Goal: Task Accomplishment & Management: Use online tool/utility

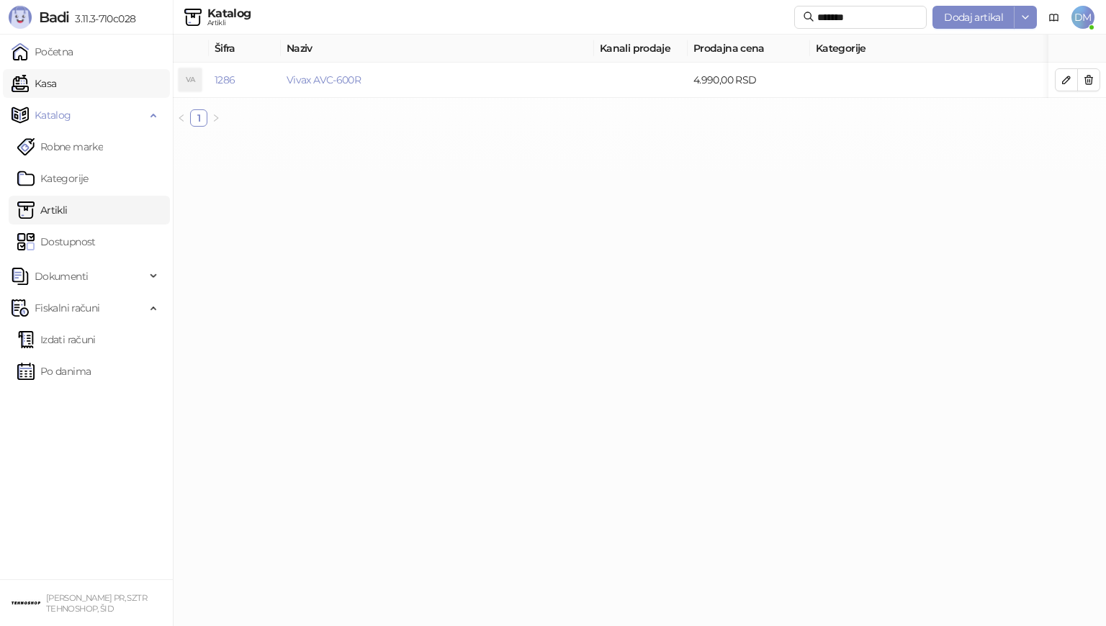
click at [53, 82] on link "Kasa" at bounding box center [34, 83] width 45 height 29
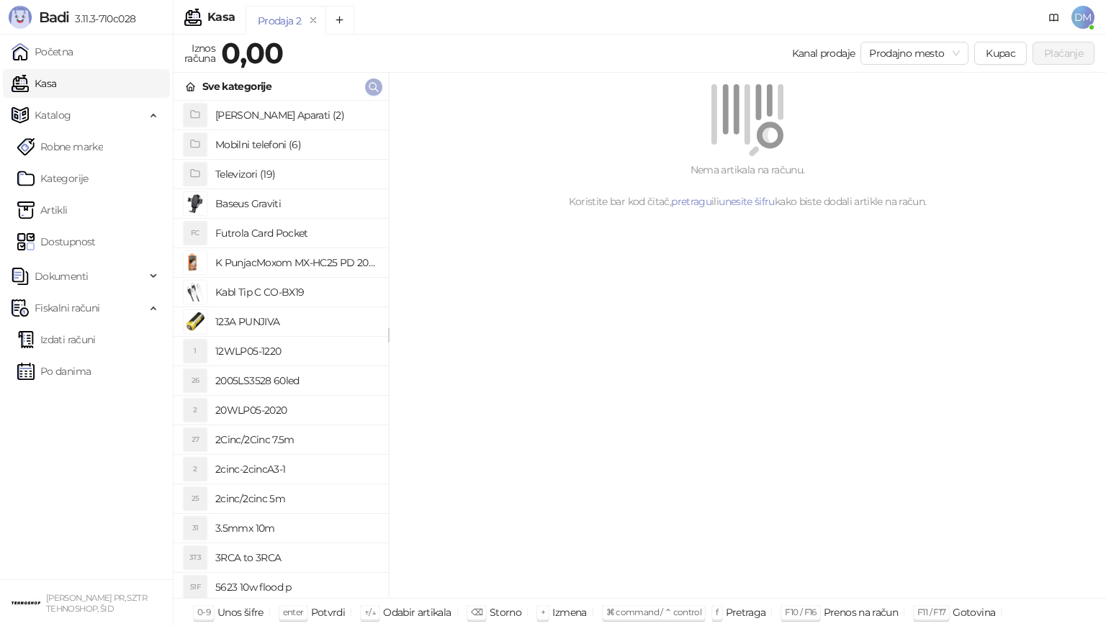
click at [374, 90] on icon "button" at bounding box center [374, 87] width 12 height 12
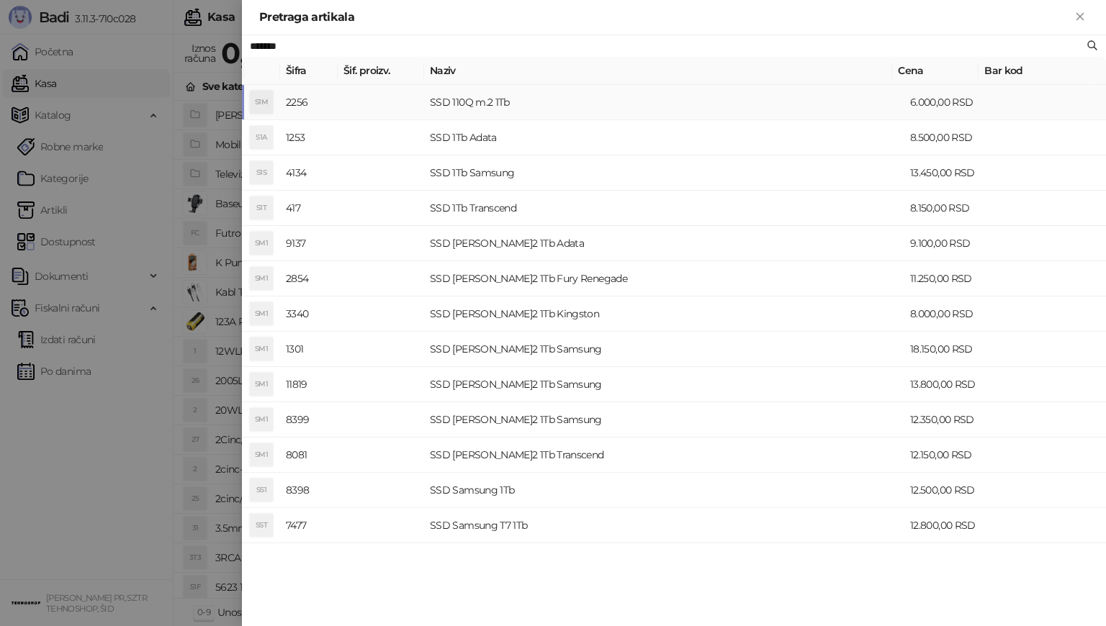
click at [374, 90] on td at bounding box center [381, 102] width 86 height 35
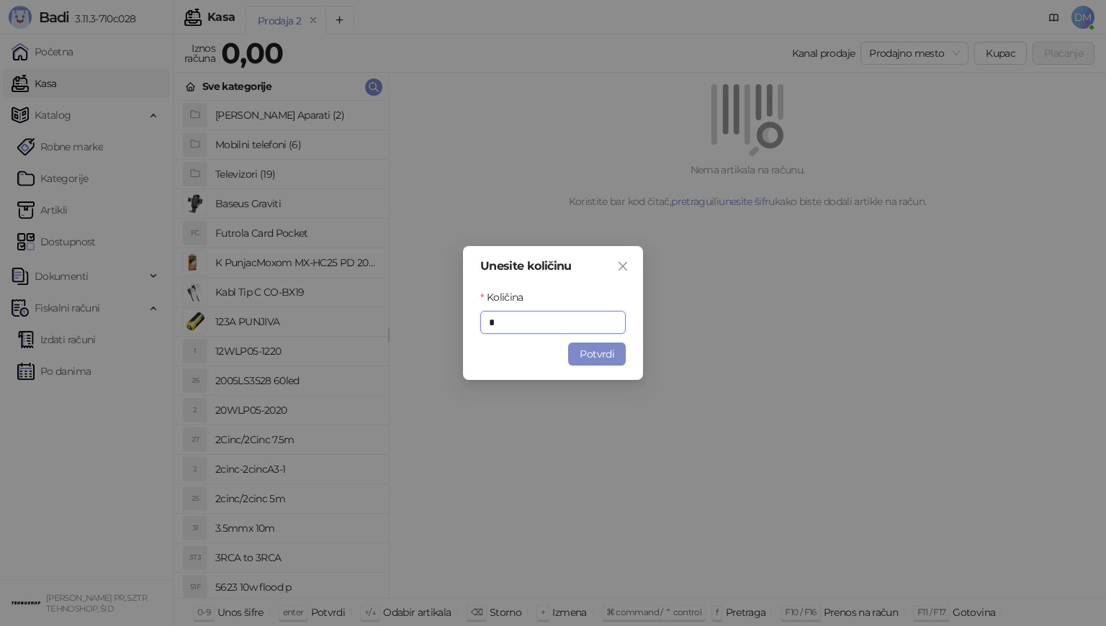
click at [624, 266] on icon "close" at bounding box center [623, 267] width 12 height 12
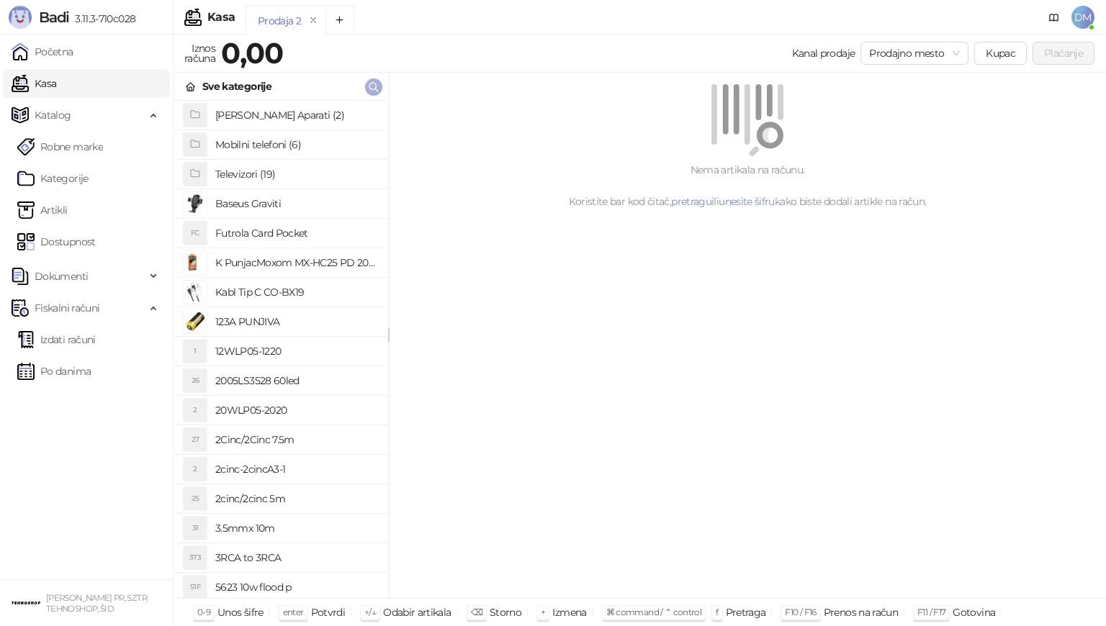
click at [374, 86] on icon "button" at bounding box center [374, 87] width 12 height 12
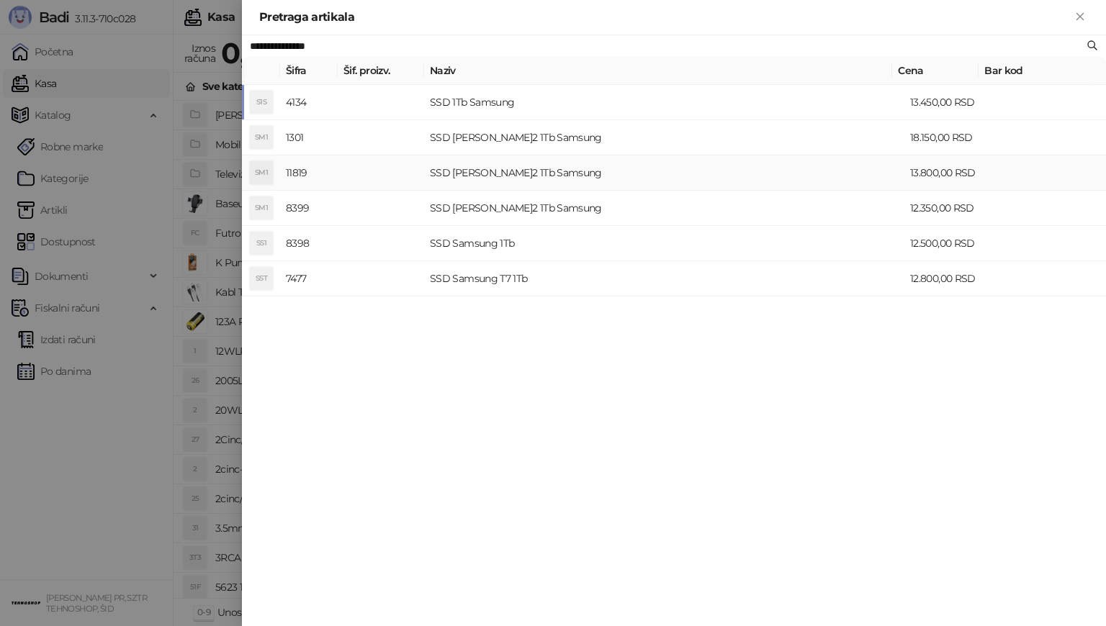
type input "**********"
